Goal: Information Seeking & Learning: Learn about a topic

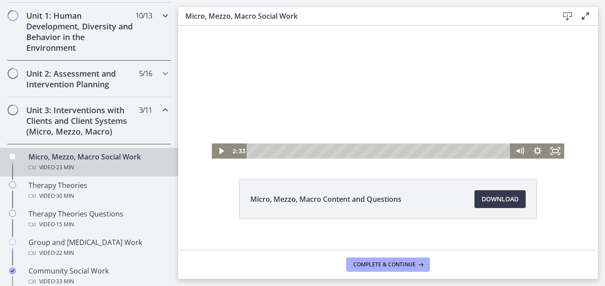
scroll to position [251, 0]
click at [160, 73] on icon "Chapters" at bounding box center [165, 74] width 11 height 11
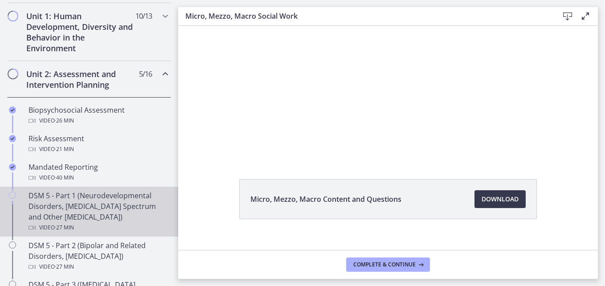
click at [118, 207] on div "DSM 5 - Part 1 (Neurodevelopmental Disorders, [MEDICAL_DATA] Spectrum and Other…" at bounding box center [98, 211] width 139 height 43
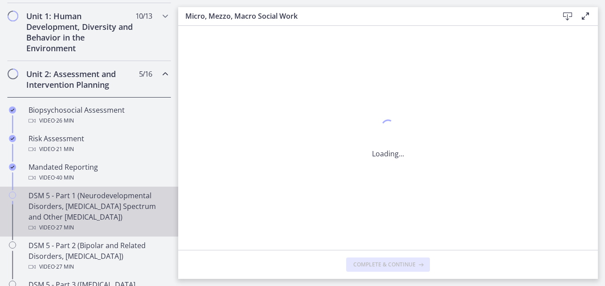
scroll to position [0, 0]
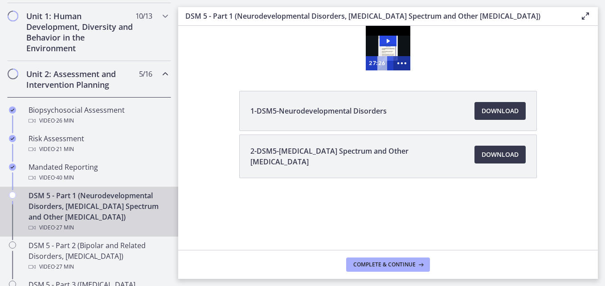
click at [402, 62] on icon "Show more buttons" at bounding box center [402, 63] width 21 height 17
click at [387, 62] on rect "Fullscreen" at bounding box center [385, 64] width 5 height 4
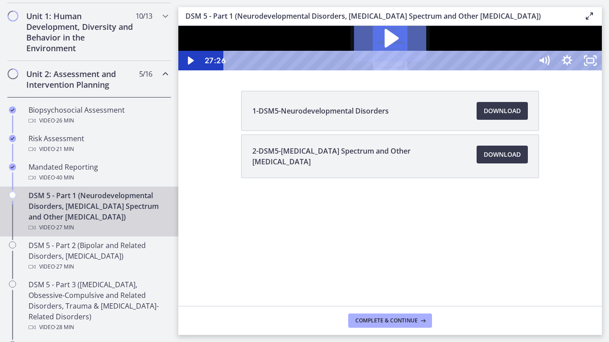
drag, startPoint x: 489, startPoint y: 186, endPoint x: 478, endPoint y: 188, distance: 10.4
click at [399, 48] on icon "Play Video: cmseadc4lpnc72iv6tpg.mp4" at bounding box center [392, 38] width 14 height 19
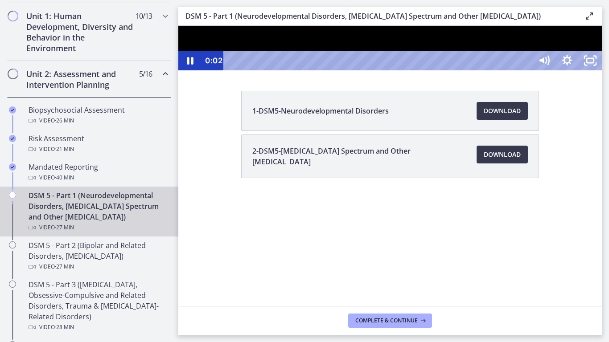
click at [478, 70] on div at bounding box center [390, 48] width 424 height 45
click at [178, 73] on icon "Pause" at bounding box center [190, 61] width 28 height 24
click at [178, 73] on div "Play Video" at bounding box center [190, 61] width 28 height 24
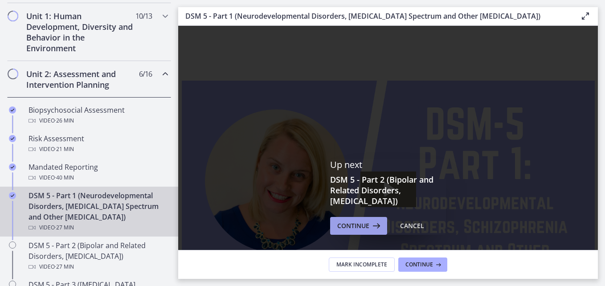
click at [346, 224] on span "Continue" at bounding box center [353, 226] width 32 height 11
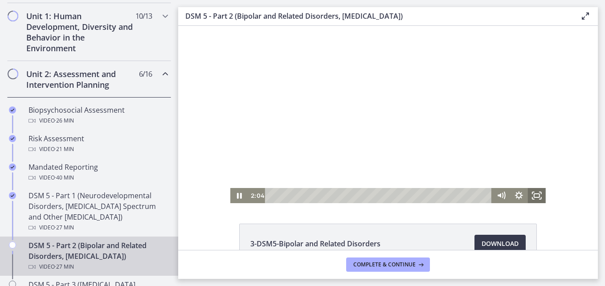
click at [533, 195] on icon "Fullscreen" at bounding box center [537, 195] width 18 height 15
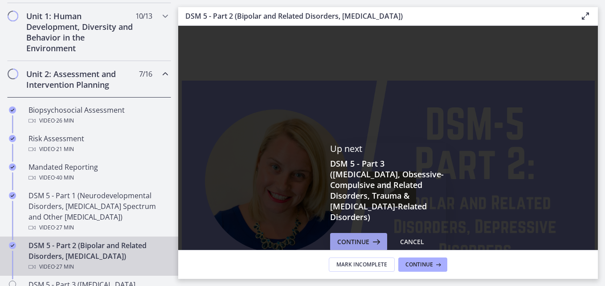
click at [353, 239] on span "Continue" at bounding box center [353, 242] width 32 height 11
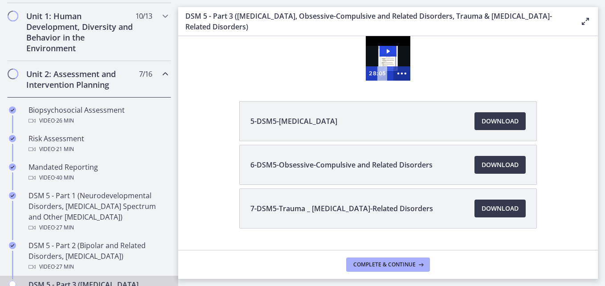
click at [400, 74] on icon "Show more buttons" at bounding box center [402, 73] width 21 height 17
click at [382, 71] on icon "Fullscreen" at bounding box center [385, 73] width 21 height 17
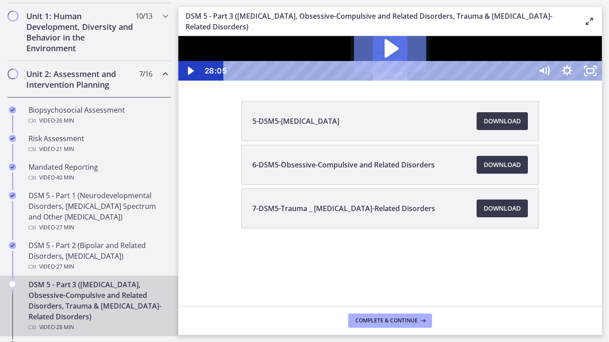
click at [427, 72] on icon "Play Video: cmsebl44lpnc72iv6u00.mp4" at bounding box center [390, 48] width 73 height 46
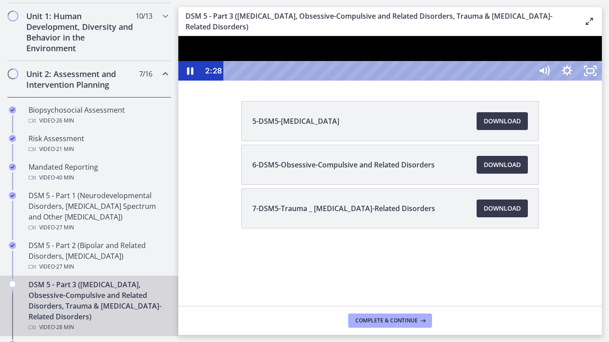
click at [451, 81] on div at bounding box center [390, 58] width 424 height 45
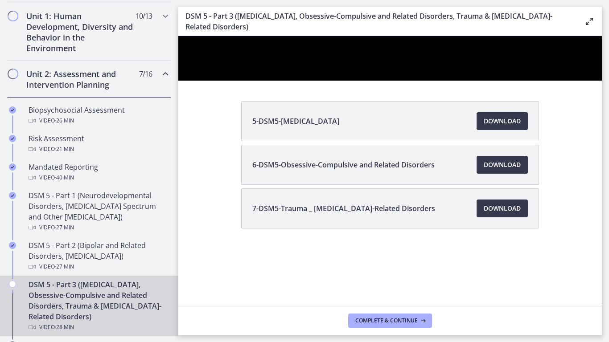
click at [451, 81] on div at bounding box center [390, 58] width 424 height 45
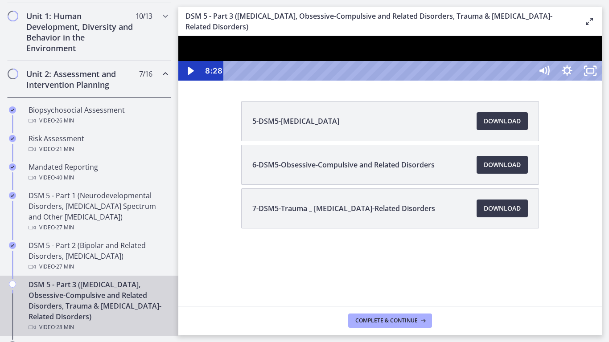
click at [436, 81] on div at bounding box center [390, 58] width 424 height 45
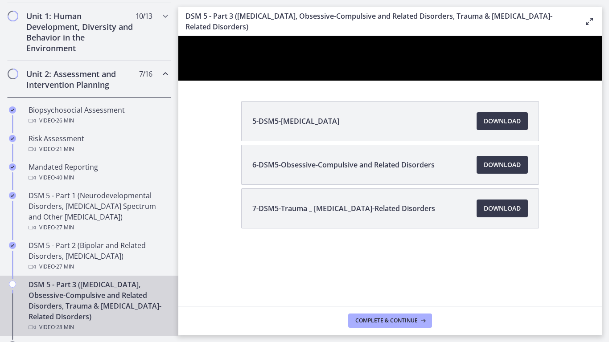
click at [434, 81] on div at bounding box center [390, 58] width 424 height 45
